Goal: Find specific page/section: Find specific page/section

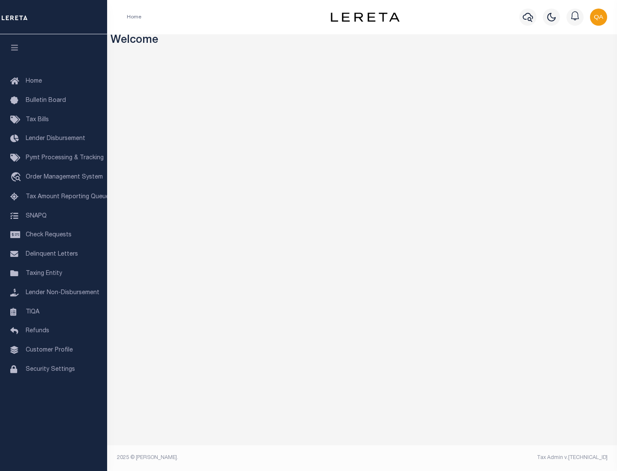
click at [54, 235] on span "Check Requests" at bounding box center [49, 235] width 46 height 6
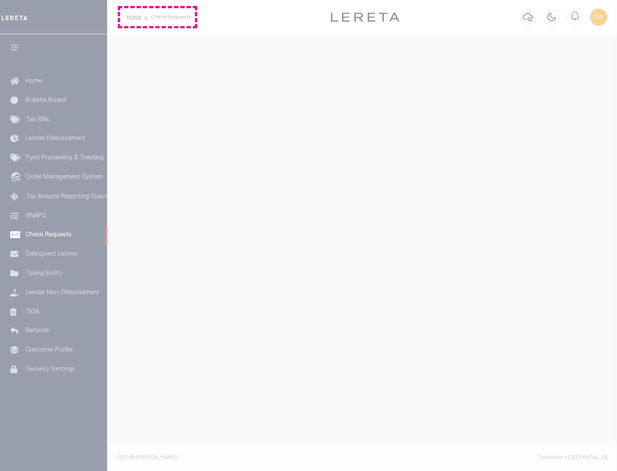
select select "50"
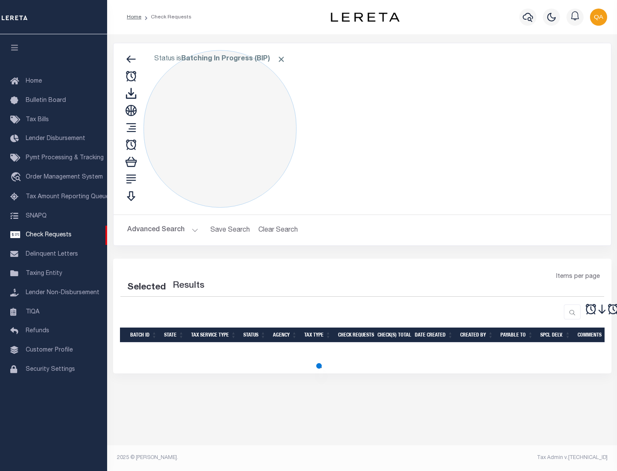
select select "50"
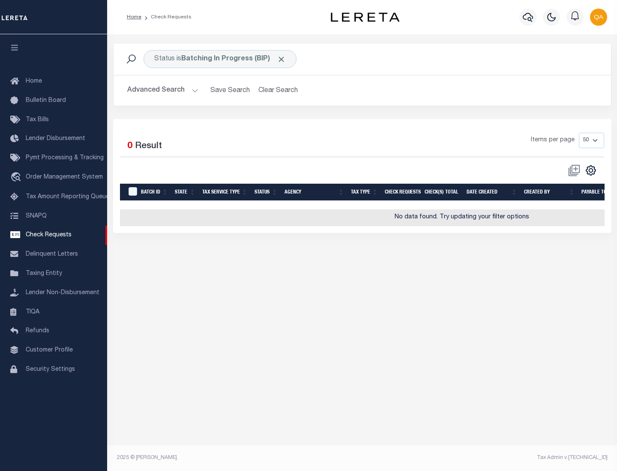
click at [281, 59] on span "Click to Remove" at bounding box center [281, 59] width 9 height 9
